Goal: Navigation & Orientation: Find specific page/section

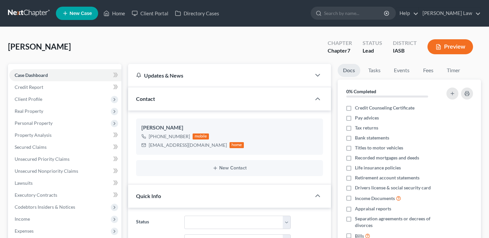
click at [453, 46] on button "Preview" at bounding box center [450, 46] width 46 height 15
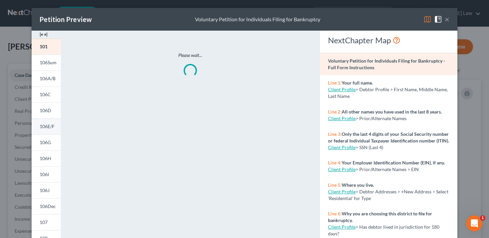
click at [52, 133] on link "106E/F" at bounding box center [46, 126] width 29 height 16
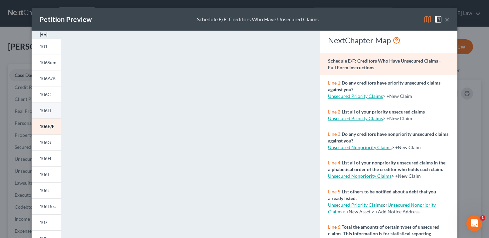
click at [49, 112] on span "106D" at bounding box center [46, 110] width 12 height 6
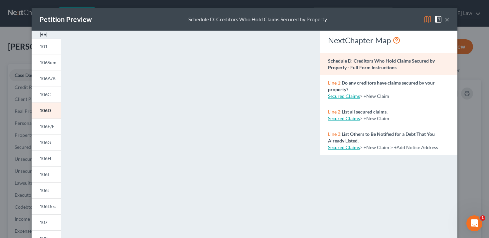
click at [448, 21] on button "×" at bounding box center [447, 19] width 5 height 8
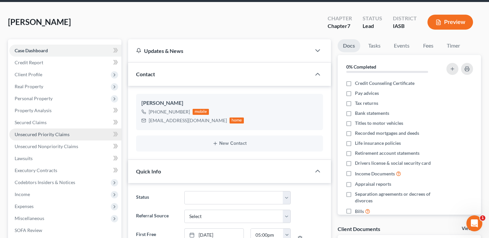
scroll to position [27, 0]
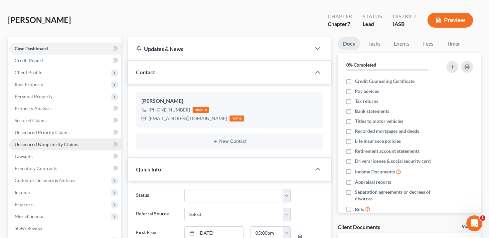
click at [55, 142] on span "Unsecured Nonpriority Claims" at bounding box center [47, 144] width 64 height 6
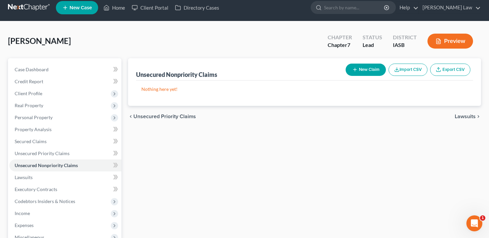
scroll to position [6, 0]
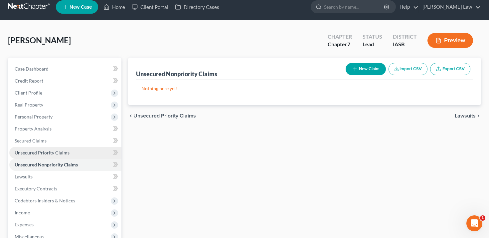
click at [75, 149] on link "Unsecured Priority Claims" at bounding box center [65, 153] width 112 height 12
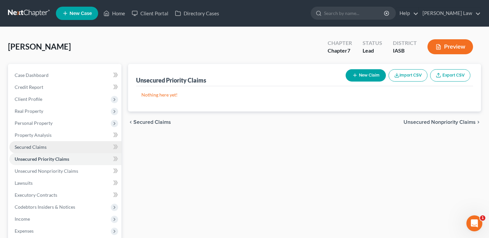
click at [75, 148] on link "Secured Claims" at bounding box center [65, 147] width 112 height 12
